Goal: Task Accomplishment & Management: Complete application form

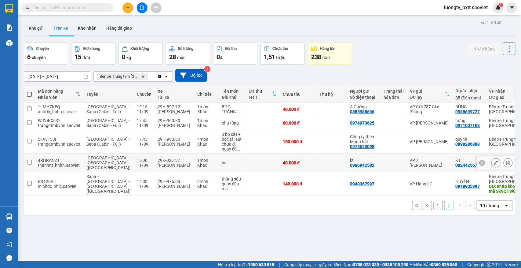
click at [317, 171] on td at bounding box center [332, 162] width 31 height 19
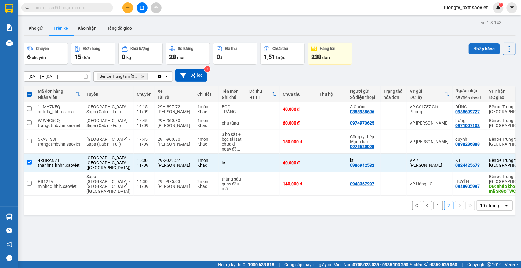
click at [474, 52] on button "Nhập hàng" at bounding box center [484, 48] width 31 height 11
checkbox input "false"
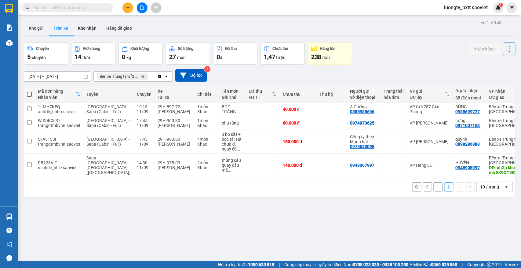
click at [435, 191] on button "1" at bounding box center [438, 186] width 9 height 9
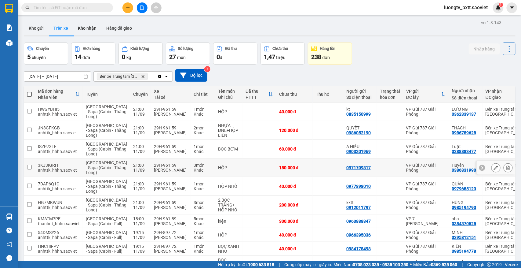
drag, startPoint x: 435, startPoint y: 197, endPoint x: 371, endPoint y: 45, distance: 164.5
click at [371, 45] on div "Chuyến 5 chuyến Đơn hàng 14 đơn Khối lượng 0 kg Số lượng 27 món Đã thu 0 đ Chưa…" at bounding box center [270, 53] width 492 height 22
click at [94, 30] on button "Kho nhận" at bounding box center [87, 28] width 28 height 15
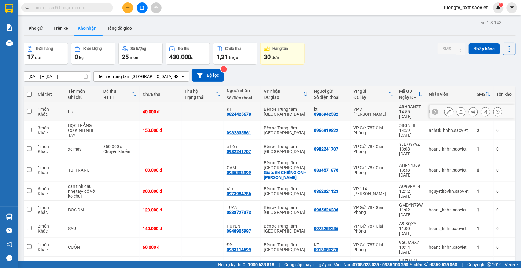
click at [333, 107] on div "kt" at bounding box center [331, 109] width 34 height 5
checkbox input "true"
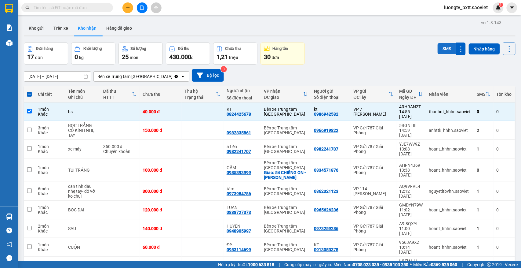
click at [438, 52] on button "SMS" at bounding box center [447, 48] width 18 height 11
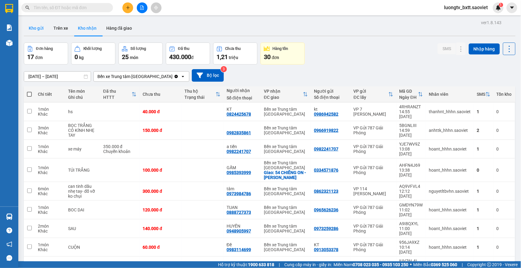
click at [32, 27] on button "Kho gửi" at bounding box center [36, 28] width 25 height 15
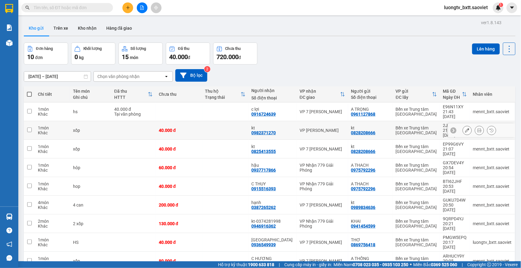
click at [221, 123] on td at bounding box center [225, 130] width 46 height 19
checkbox input "true"
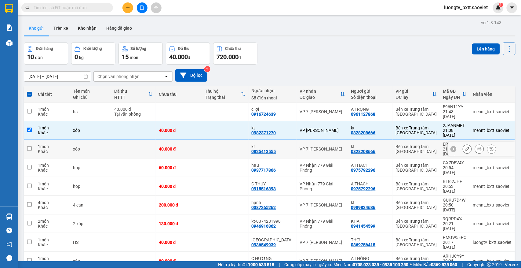
click at [215, 140] on td at bounding box center [225, 149] width 46 height 19
checkbox input "true"
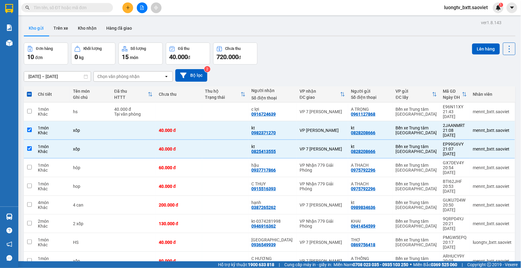
checkbox input "true"
click at [119, 196] on td at bounding box center [133, 205] width 45 height 19
checkbox input "true"
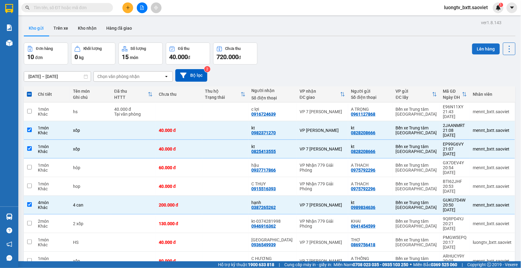
click at [482, 51] on button "Lên hàng" at bounding box center [487, 48] width 28 height 11
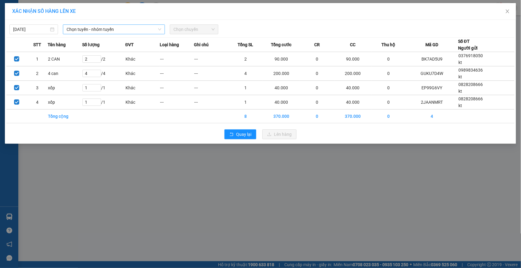
click at [129, 31] on span "Chọn tuyến - nhóm tuyến" at bounding box center [114, 29] width 95 height 9
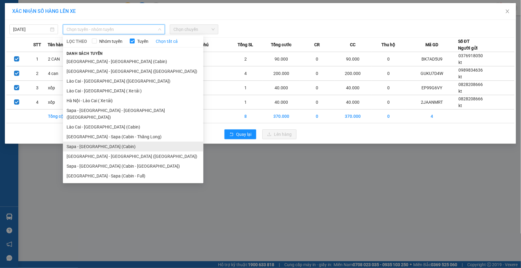
click at [92, 142] on li "Sapa - Hà Nội (Cabin)" at bounding box center [133, 147] width 141 height 10
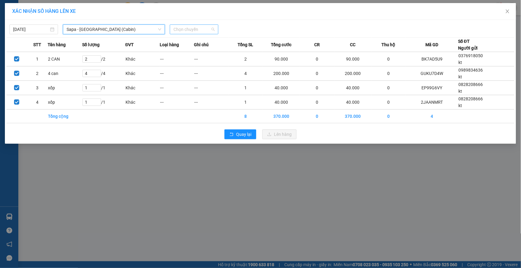
click at [192, 27] on span "Chọn chuyến" at bounding box center [194, 29] width 41 height 9
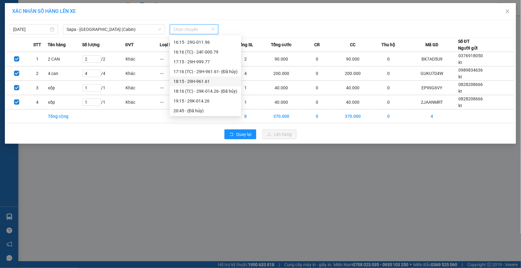
scroll to position [163, 0]
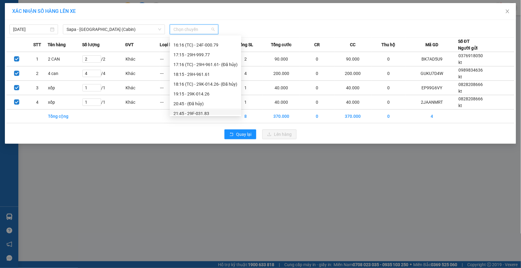
click at [197, 112] on div "21:45 - 29F-031.83" at bounding box center [206, 113] width 64 height 7
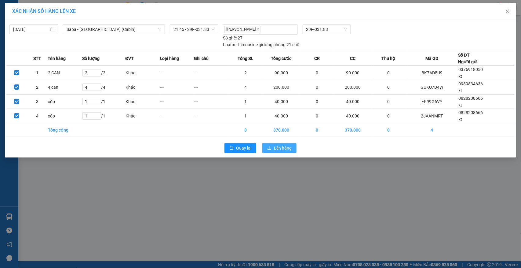
click at [271, 148] on icon "upload" at bounding box center [269, 148] width 4 height 4
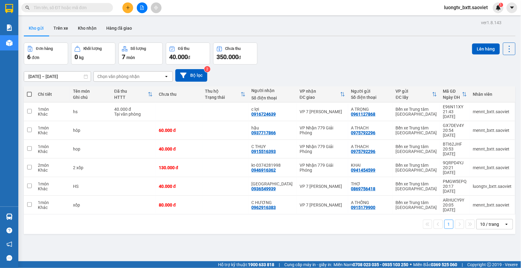
click at [314, 59] on div "Đơn hàng 6 đơn Khối lượng 0 kg Số lượng 7 món Đã thu 40.000 đ Chưa thu 350.000 …" at bounding box center [270, 53] width 492 height 22
click at [124, 6] on button at bounding box center [128, 7] width 11 height 11
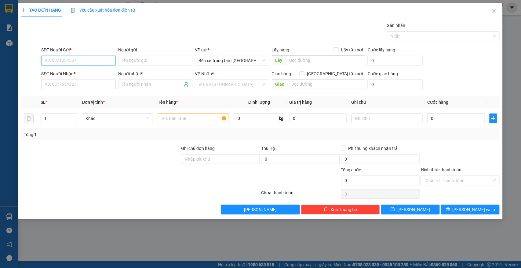
click at [86, 59] on input "SĐT Người Gửi *" at bounding box center [78, 61] width 75 height 10
click at [86, 59] on input "7298" at bounding box center [78, 61] width 75 height 10
click at [63, 71] on div "0396557298 - KT" at bounding box center [78, 73] width 67 height 7
type input "0396557298"
type input "KT"
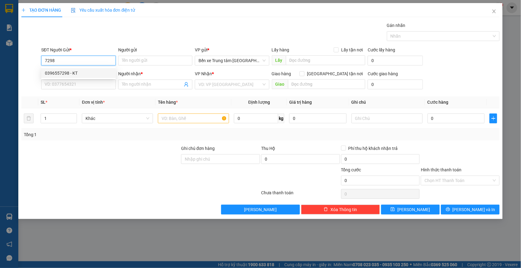
type input "0396557298"
type input "KT"
type input "0396557298"
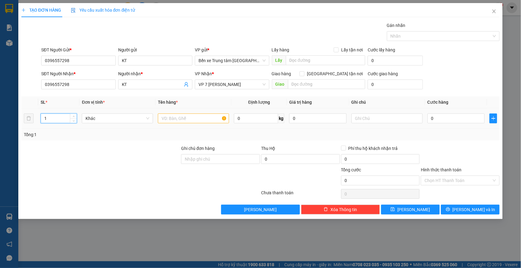
click at [58, 120] on input "1" at bounding box center [59, 118] width 36 height 9
type input "10"
click at [167, 116] on input "text" at bounding box center [193, 118] width 71 height 10
type input "10 CAN"
click at [475, 119] on input "0" at bounding box center [456, 118] width 57 height 10
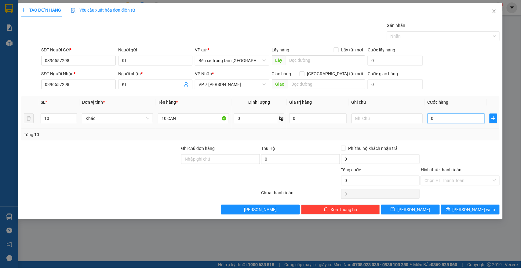
type input "4"
type input "45"
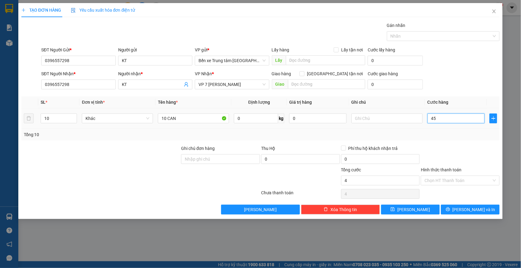
type input "45"
type input "450"
type input "450.000"
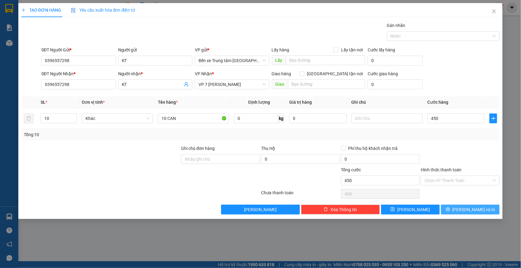
type input "450.000"
click at [476, 210] on span "Lưu và In" at bounding box center [474, 209] width 43 height 7
